Goal: Obtain resource: Obtain resource

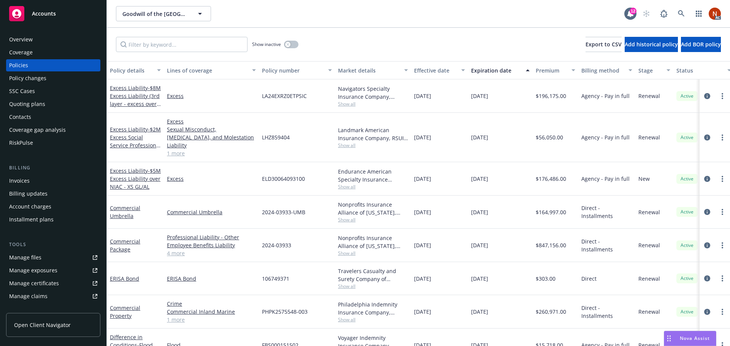
drag, startPoint x: 0, startPoint y: 0, endPoint x: 29, endPoint y: 253, distance: 254.4
click at [29, 253] on div "Manage files" at bounding box center [25, 258] width 32 height 12
click at [37, 41] on div "Overview" at bounding box center [53, 39] width 88 height 12
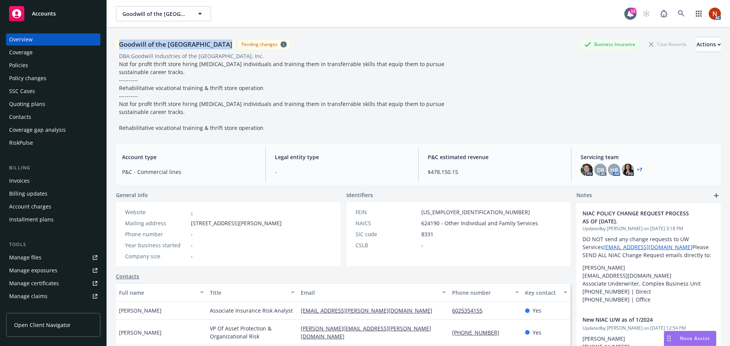
drag, startPoint x: 223, startPoint y: 44, endPoint x: 113, endPoint y: 46, distance: 109.9
click at [113, 46] on div "Goodwill of the San Francisco Bay Pending changes Business Insurance Total Rewa…" at bounding box center [418, 201] width 623 height 346
copy div "Goodwill of the [GEOGRAPHIC_DATA]"
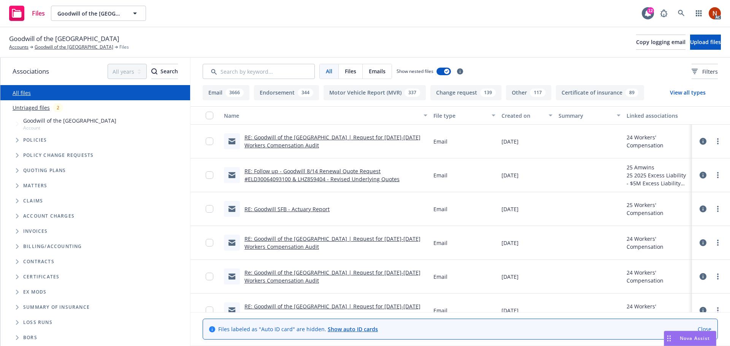
click at [689, 86] on button "View all types" at bounding box center [688, 92] width 60 height 15
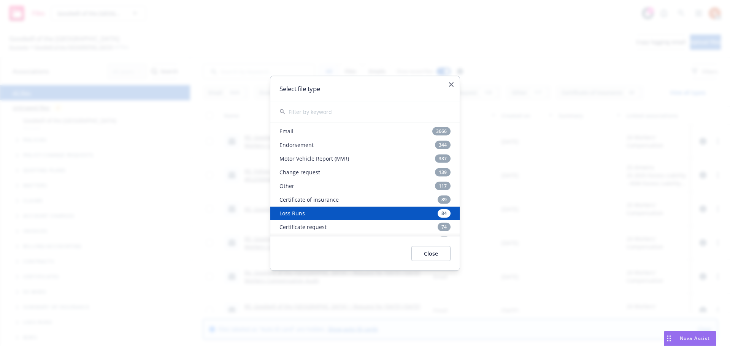
click at [320, 214] on div "Loss Runs 84" at bounding box center [364, 213] width 189 height 14
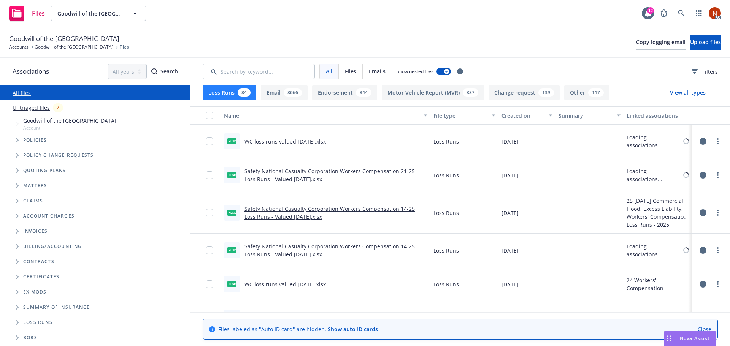
click at [501, 114] on div "Created on" at bounding box center [522, 116] width 43 height 8
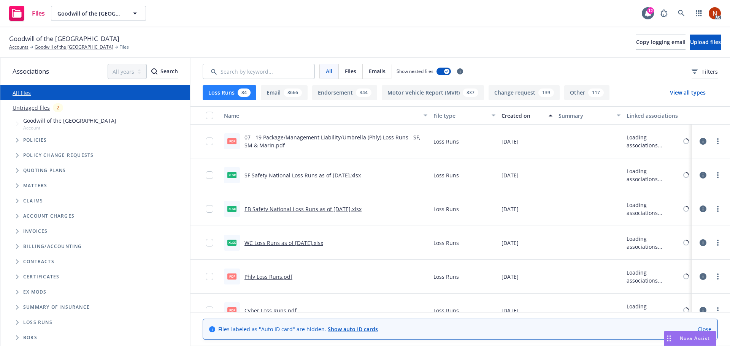
click at [513, 114] on div "Created on" at bounding box center [522, 116] width 43 height 8
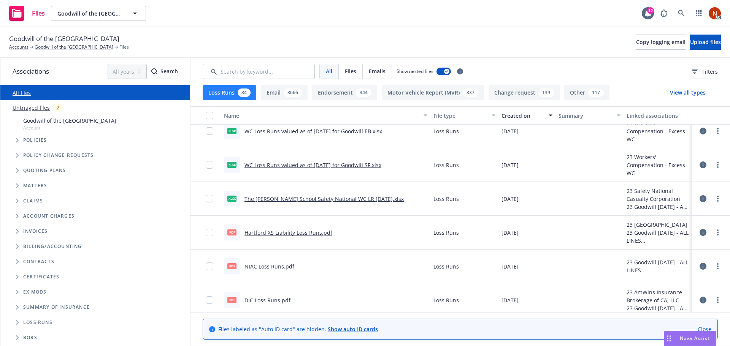
scroll to position [2402, 0]
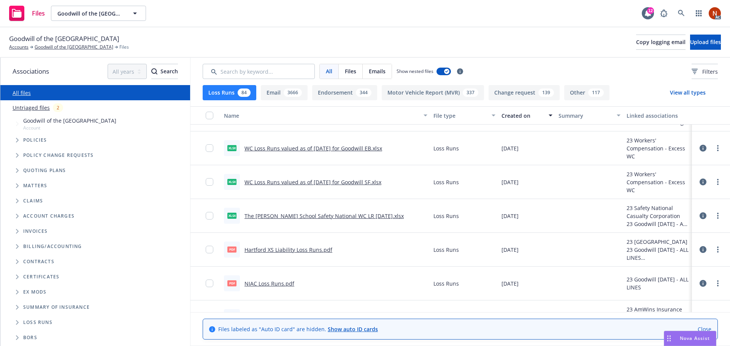
click at [359, 182] on link "WC Loss Runs valued as of [DATE] for Goodwill SF.xlsx" at bounding box center [312, 182] width 137 height 7
click at [351, 146] on link "WC Loss Runs valued as of [DATE] for Goodwill EB.xlsx" at bounding box center [313, 148] width 138 height 7
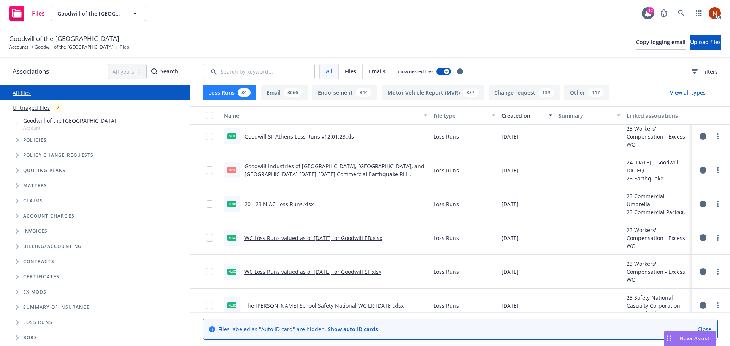
scroll to position [2326, 0]
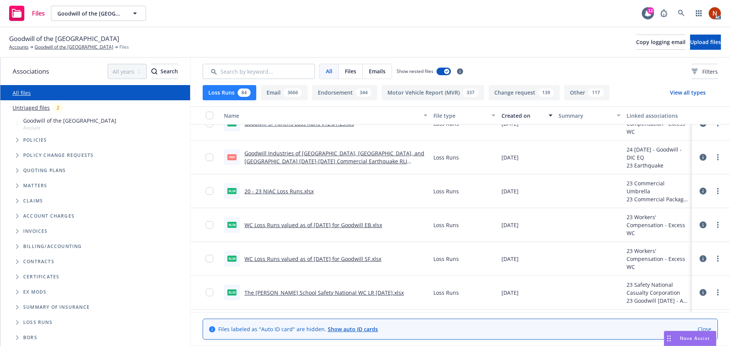
click at [539, 237] on div "[DATE]" at bounding box center [526, 225] width 57 height 34
click at [699, 224] on icon at bounding box center [702, 225] width 7 height 7
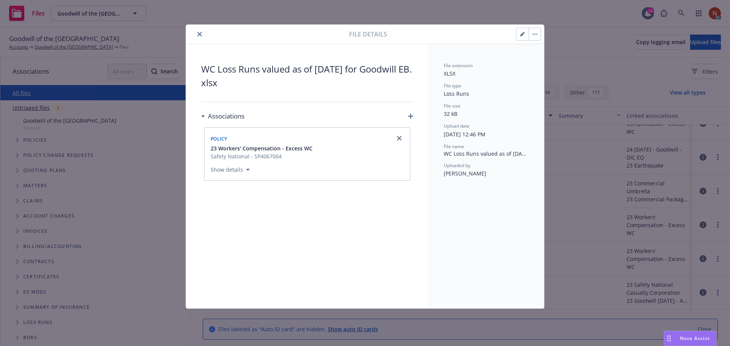
click at [199, 35] on icon "close" at bounding box center [199, 34] width 5 height 5
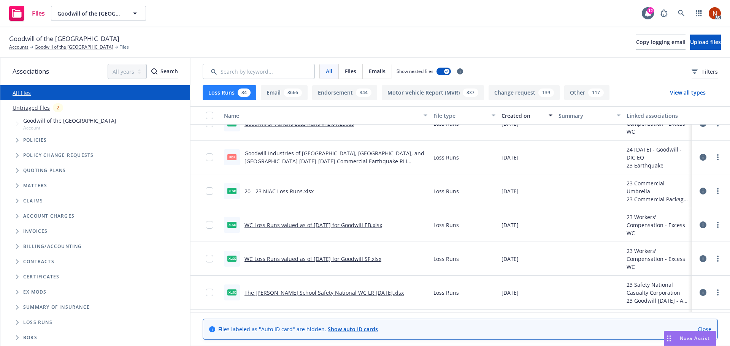
click at [167, 255] on div "Contracts" at bounding box center [100, 261] width 179 height 15
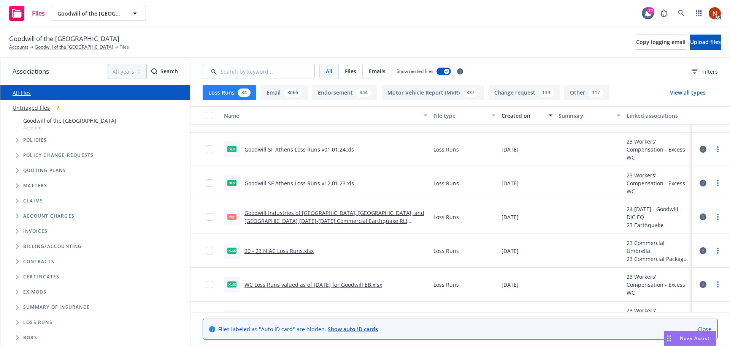
scroll to position [2250, 0]
